Goal: Use online tool/utility: Utilize a website feature to perform a specific function

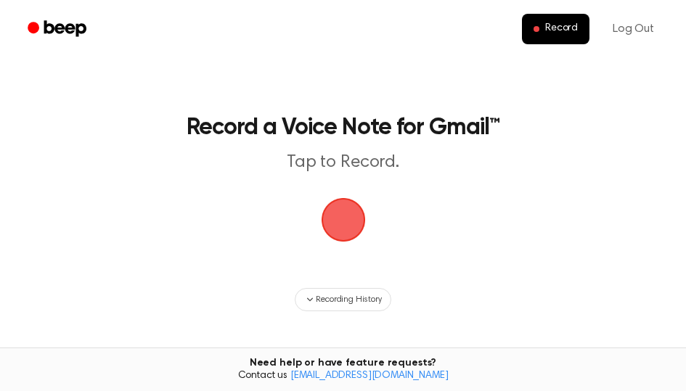
click at [357, 226] on span "button" at bounding box center [342, 219] width 49 height 49
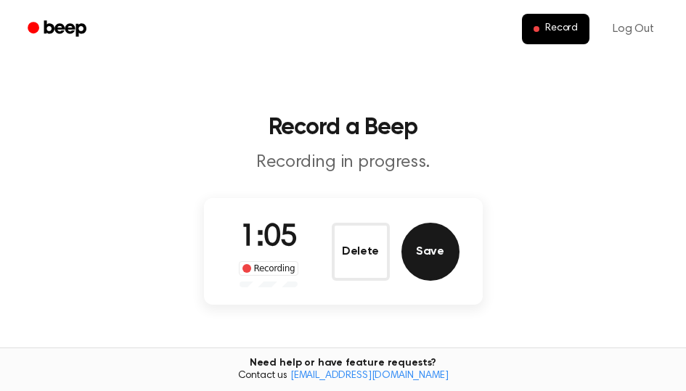
click at [434, 240] on button "Save" at bounding box center [431, 252] width 58 height 58
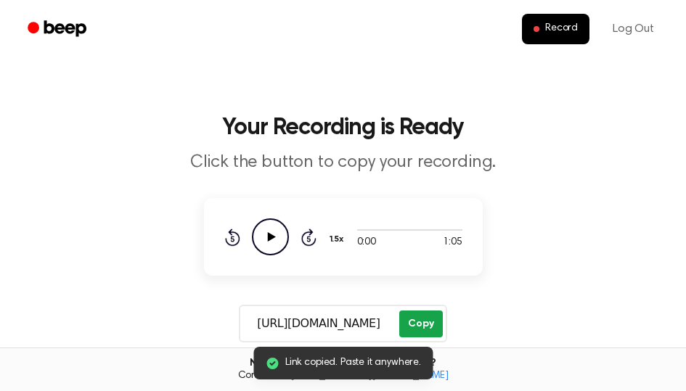
click at [423, 324] on button "Copy" at bounding box center [420, 324] width 43 height 27
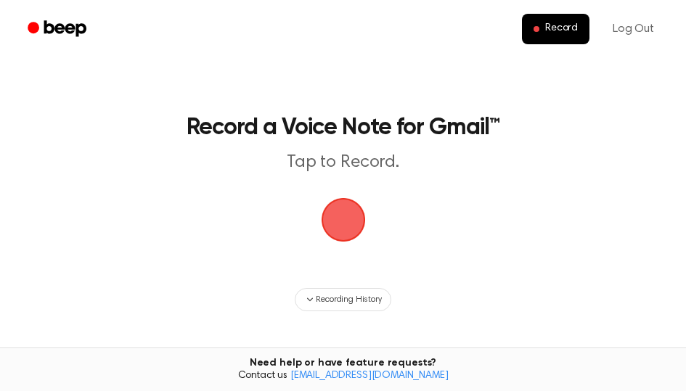
click at [354, 224] on span "button" at bounding box center [343, 220] width 44 height 44
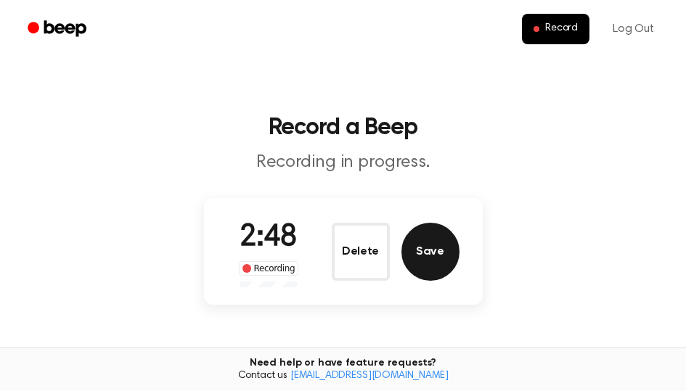
click at [444, 236] on button "Save" at bounding box center [431, 252] width 58 height 58
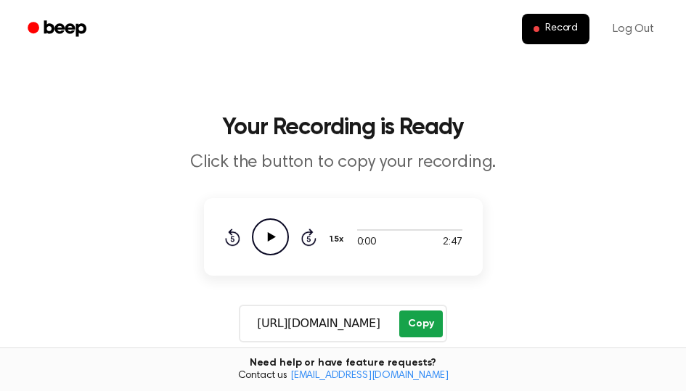
click at [420, 328] on button "Copy" at bounding box center [420, 324] width 43 height 27
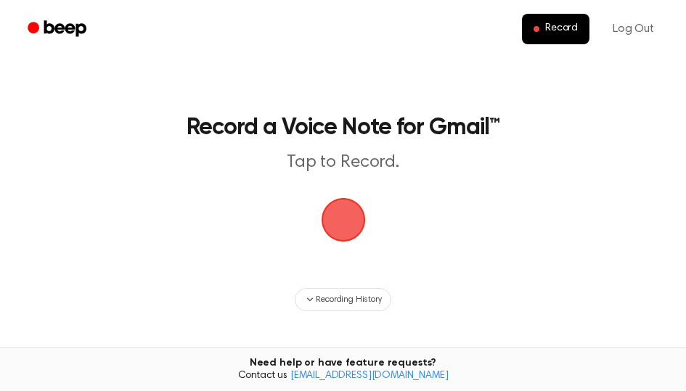
click at [353, 221] on span "button" at bounding box center [343, 220] width 44 height 44
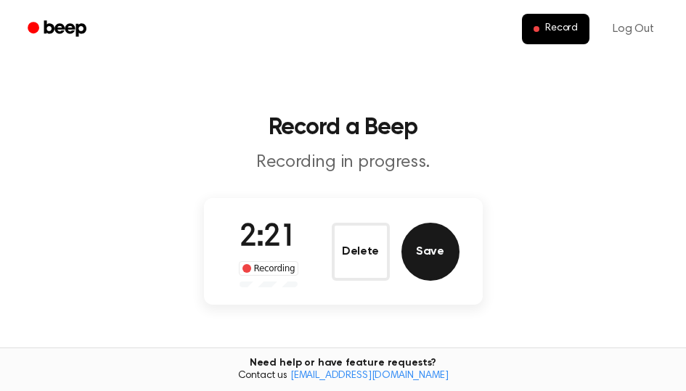
click at [430, 264] on button "Save" at bounding box center [431, 252] width 58 height 58
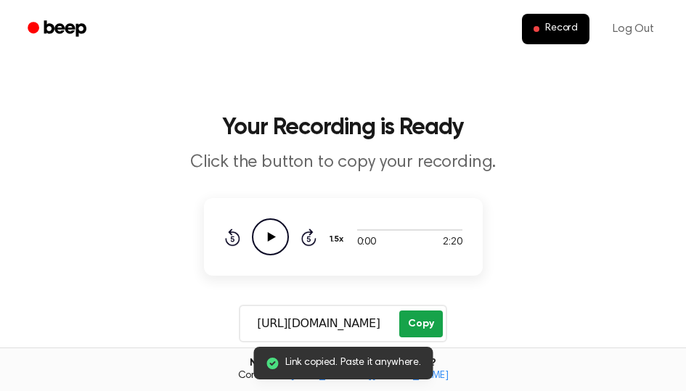
click at [411, 330] on button "Copy" at bounding box center [420, 324] width 43 height 27
